Goal: Check status: Check status

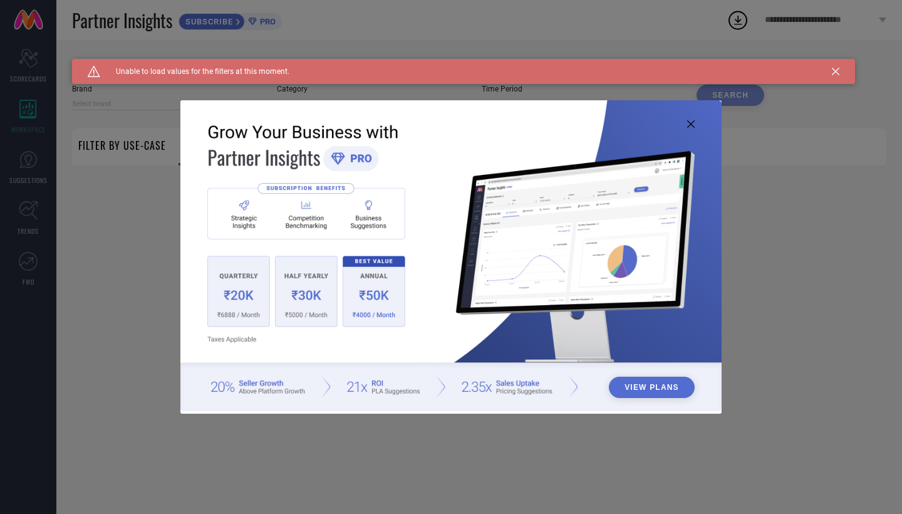
type input "1 STOP FASHION"
type input "All"
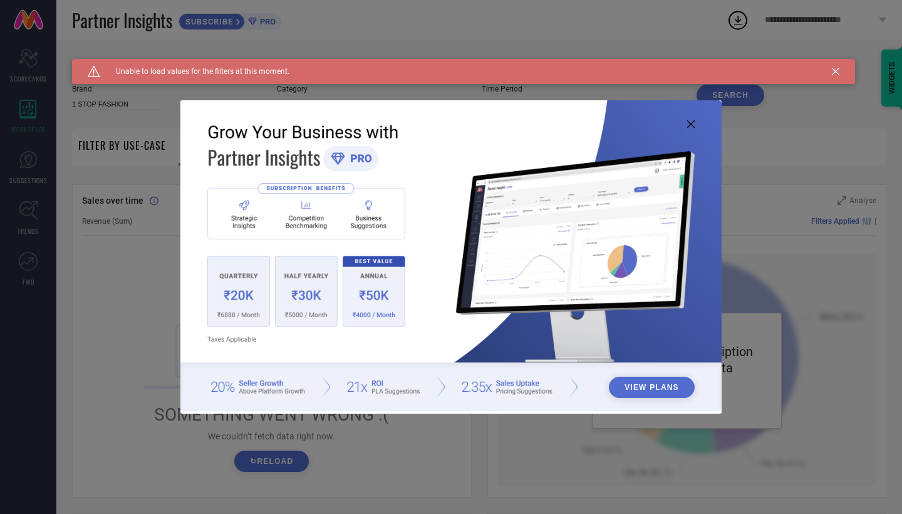
click at [696, 123] on img at bounding box center [450, 255] width 541 height 311
click at [692, 125] on icon at bounding box center [691, 124] width 8 height 8
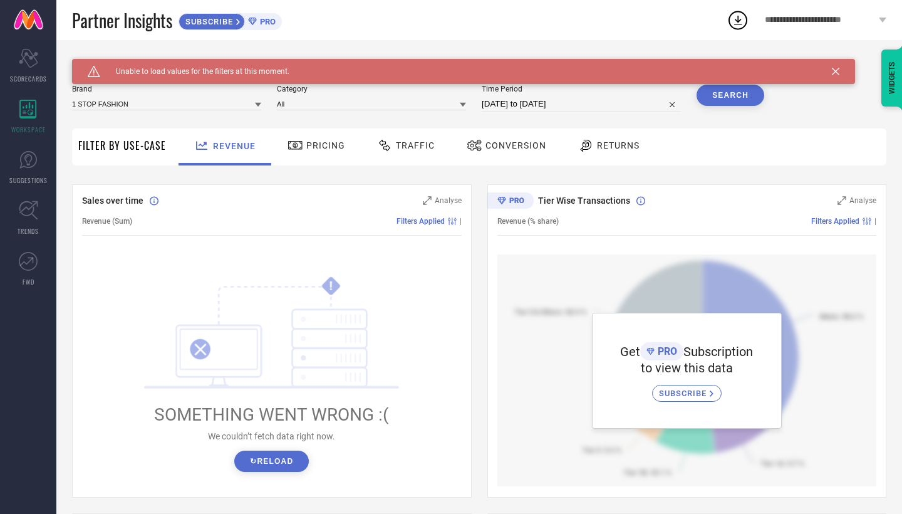
click at [481, 142] on div at bounding box center [476, 145] width 19 height 15
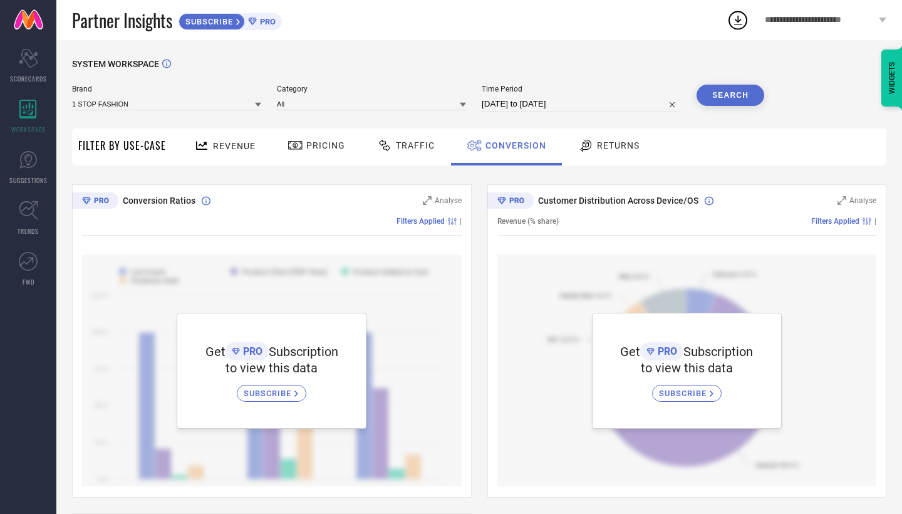
click at [270, 17] on span "PRO" at bounding box center [266, 21] width 19 height 9
click at [29, 84] on div "Scorecard SCORECARDS" at bounding box center [28, 66] width 56 height 50
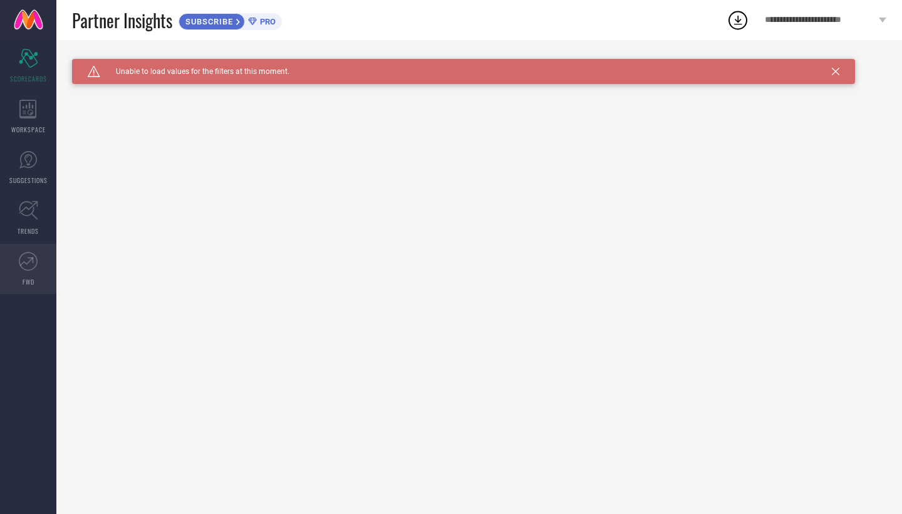
click at [28, 268] on icon at bounding box center [28, 261] width 19 height 19
